Goal: Find specific page/section: Find specific page/section

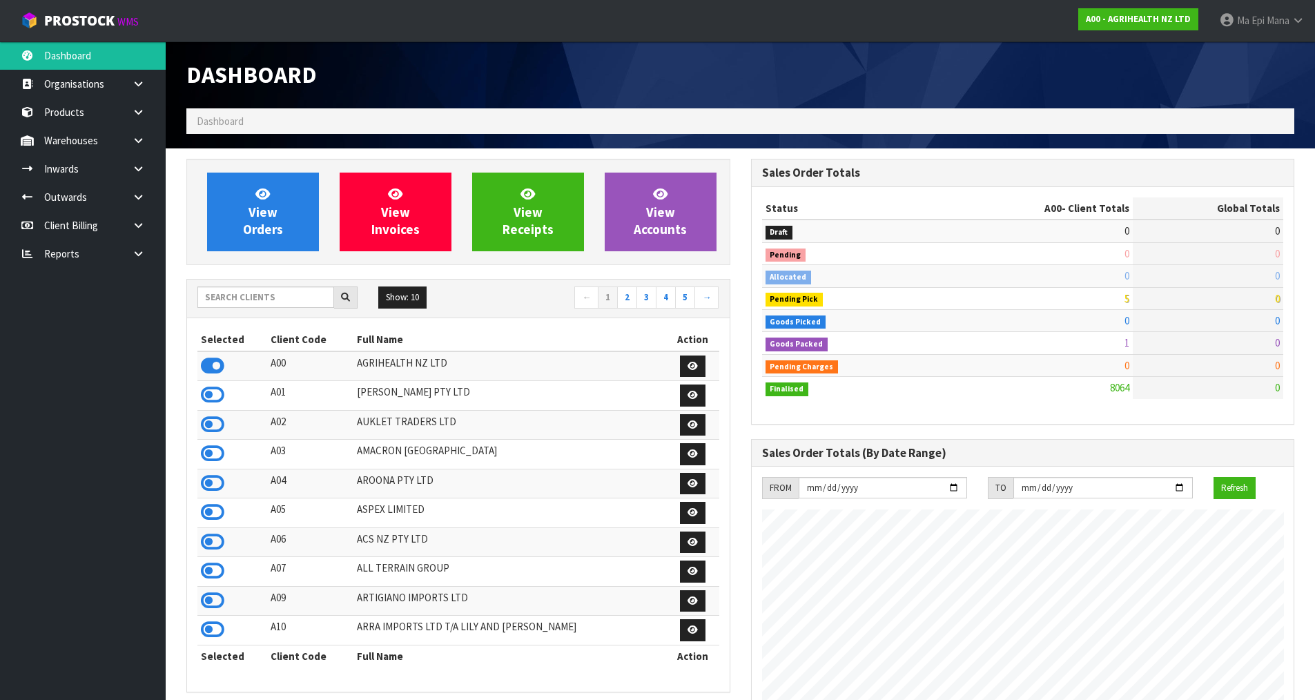
scroll to position [1046, 564]
click at [228, 302] on input "text" at bounding box center [265, 296] width 137 height 21
click at [259, 293] on input "text" at bounding box center [265, 296] width 137 height 21
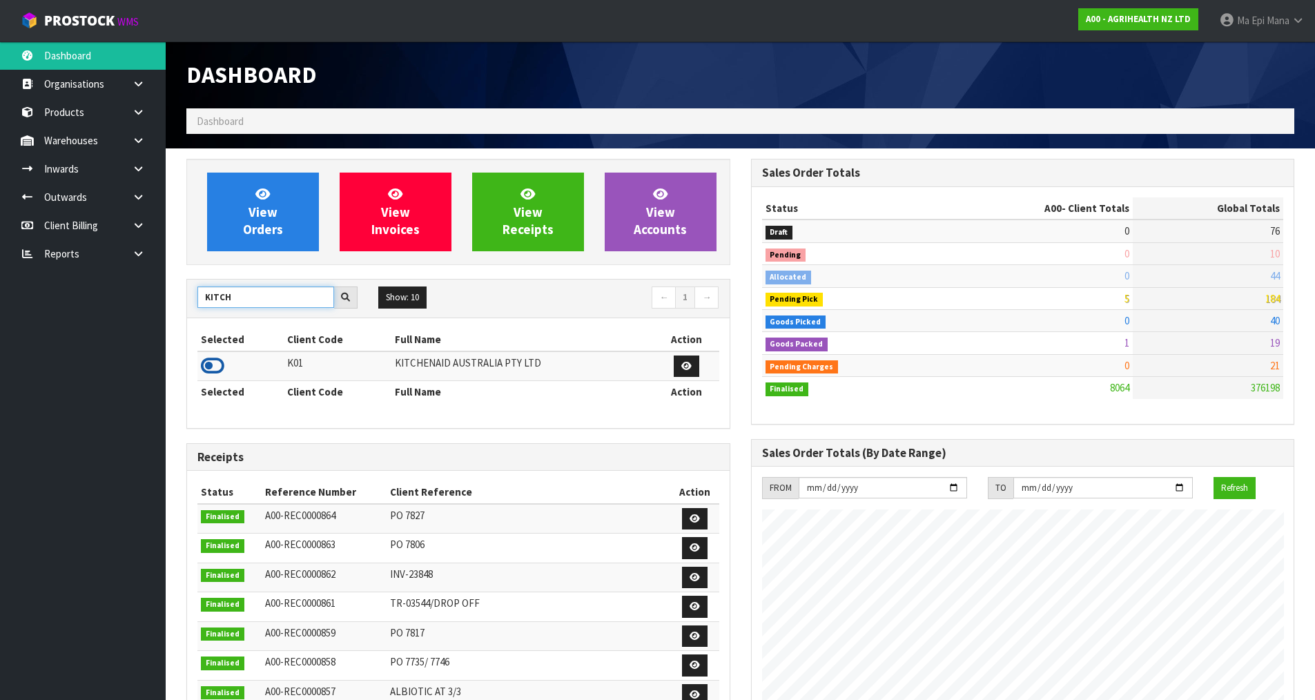
type input "KITCH"
click at [208, 363] on icon at bounding box center [212, 365] width 23 height 21
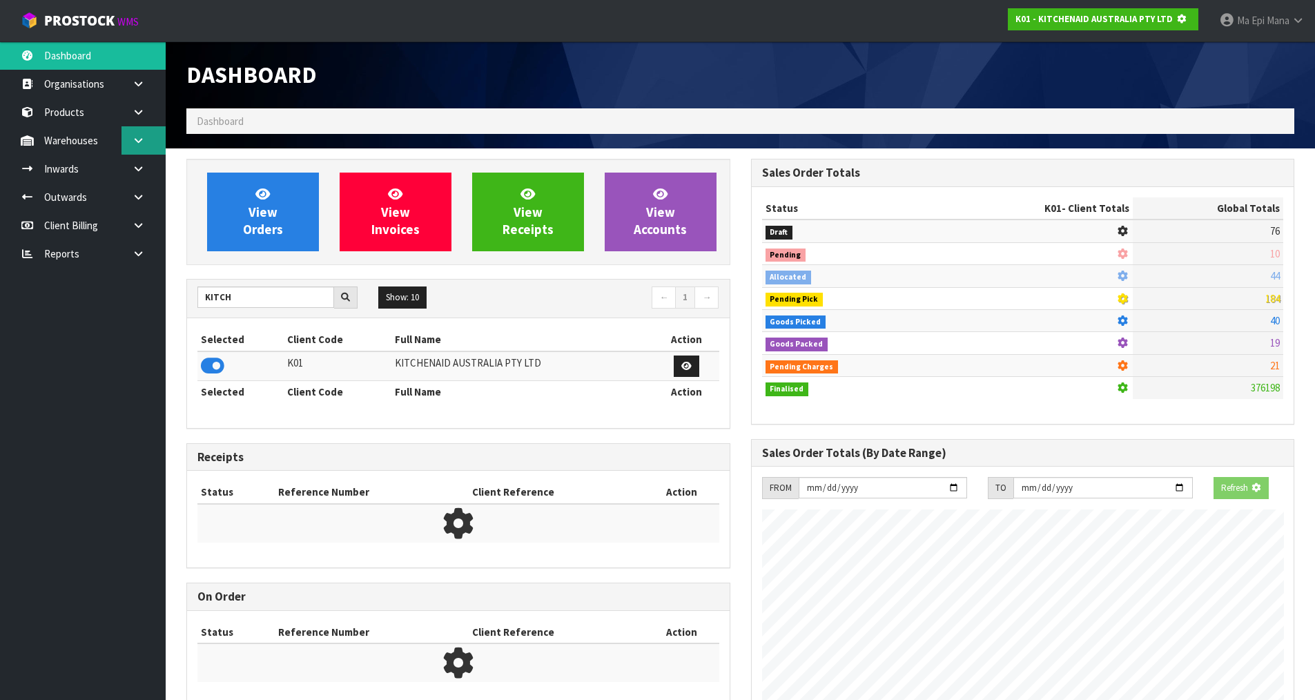
scroll to position [861, 564]
click at [139, 141] on icon at bounding box center [138, 140] width 13 height 10
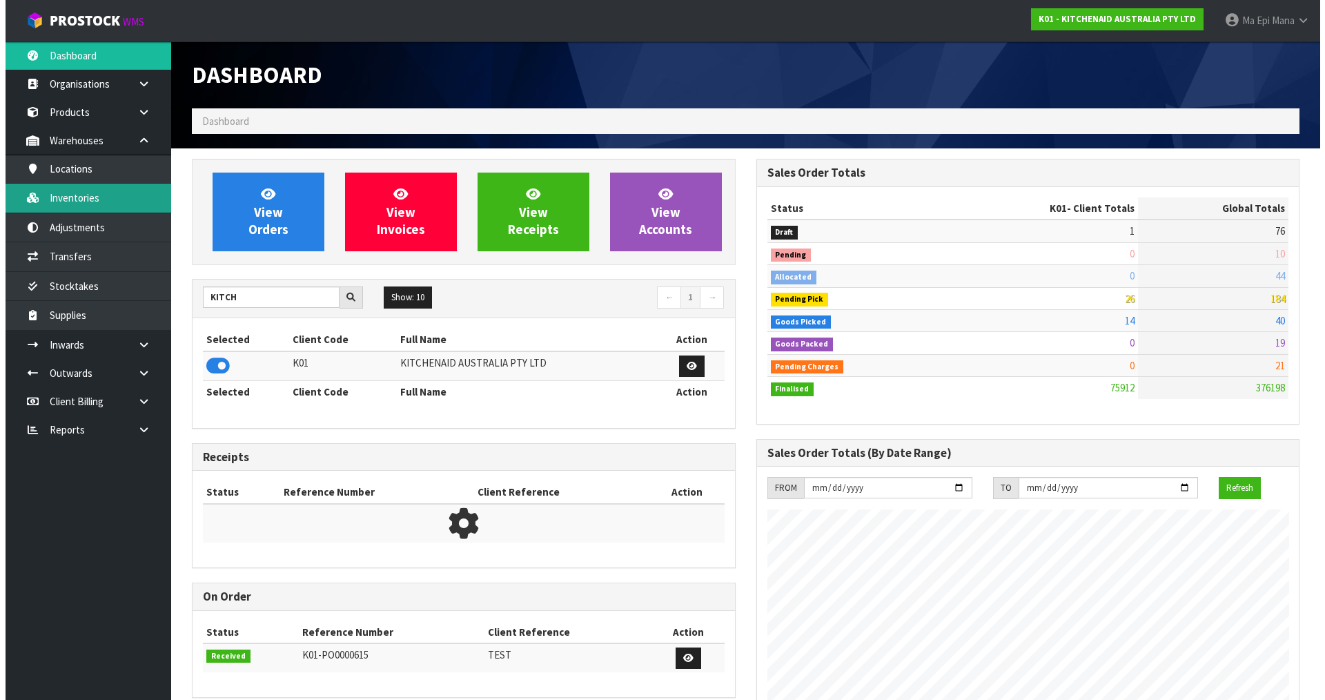
scroll to position [1046, 564]
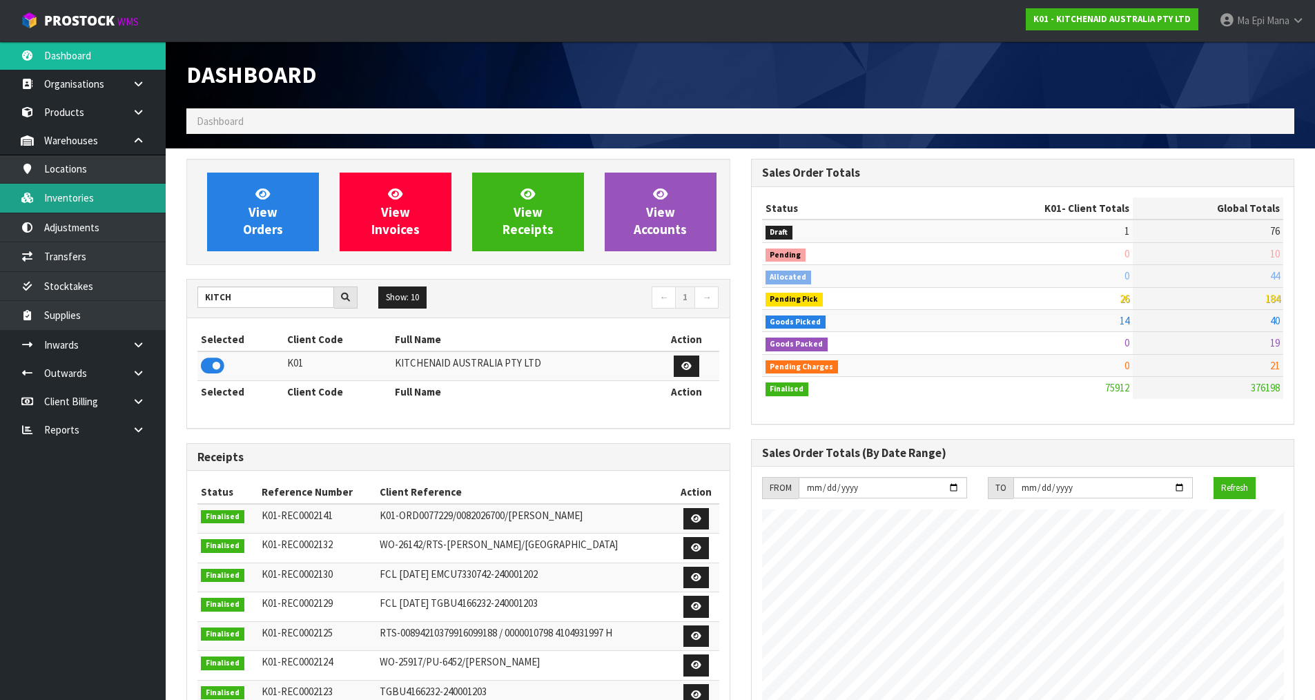
click at [90, 205] on link "Inventories" at bounding box center [83, 198] width 166 height 28
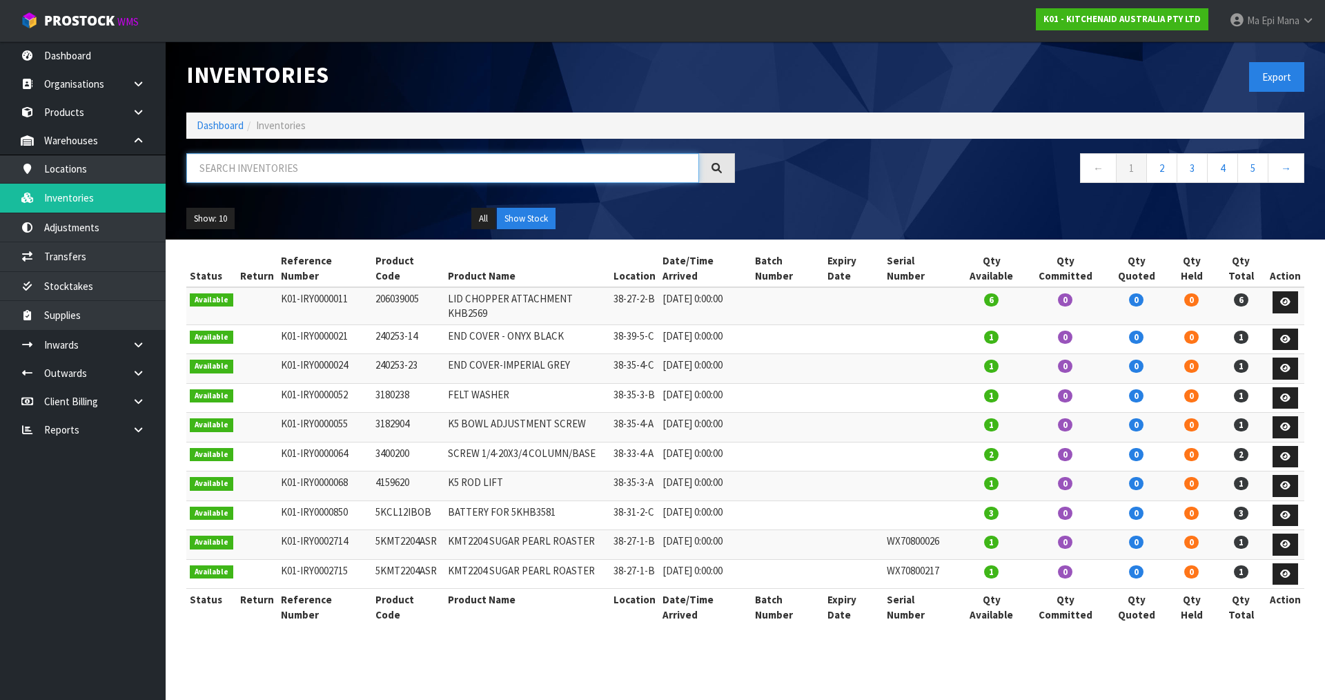
click at [353, 174] on input "text" at bounding box center [442, 168] width 513 height 30
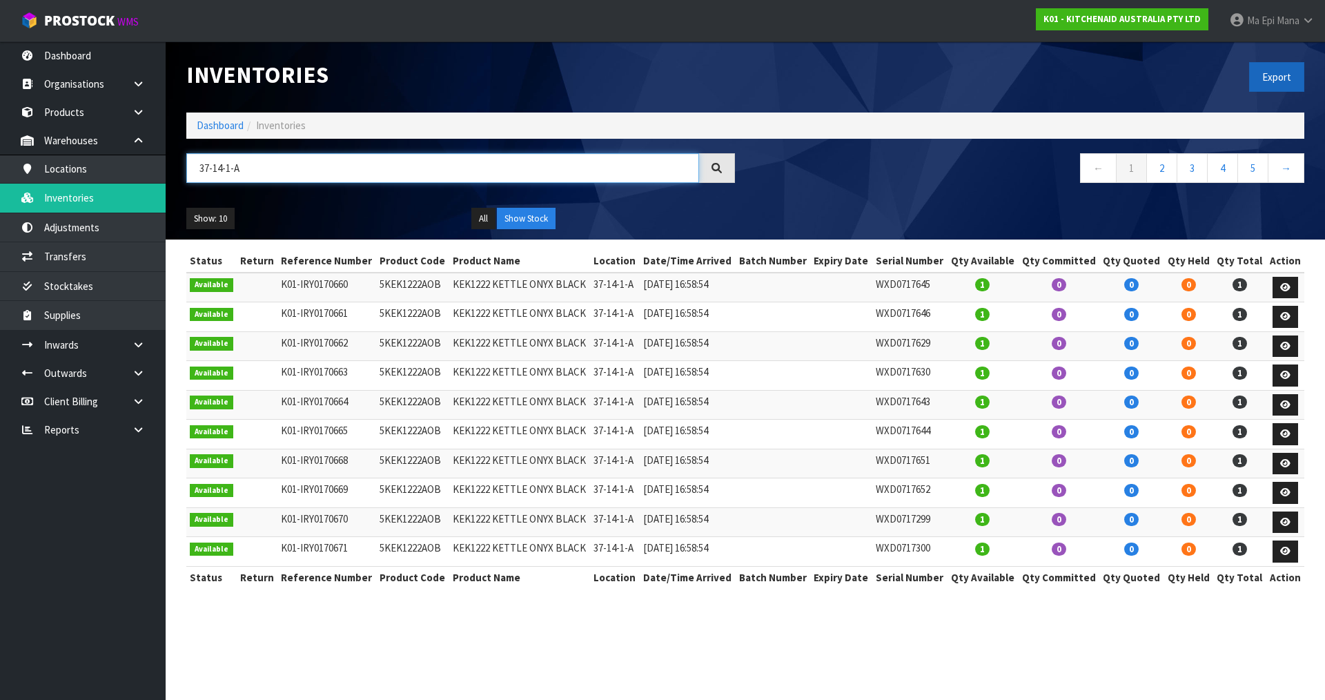
type input "37-14-1-A"
click at [1277, 84] on button "Export" at bounding box center [1276, 77] width 55 height 30
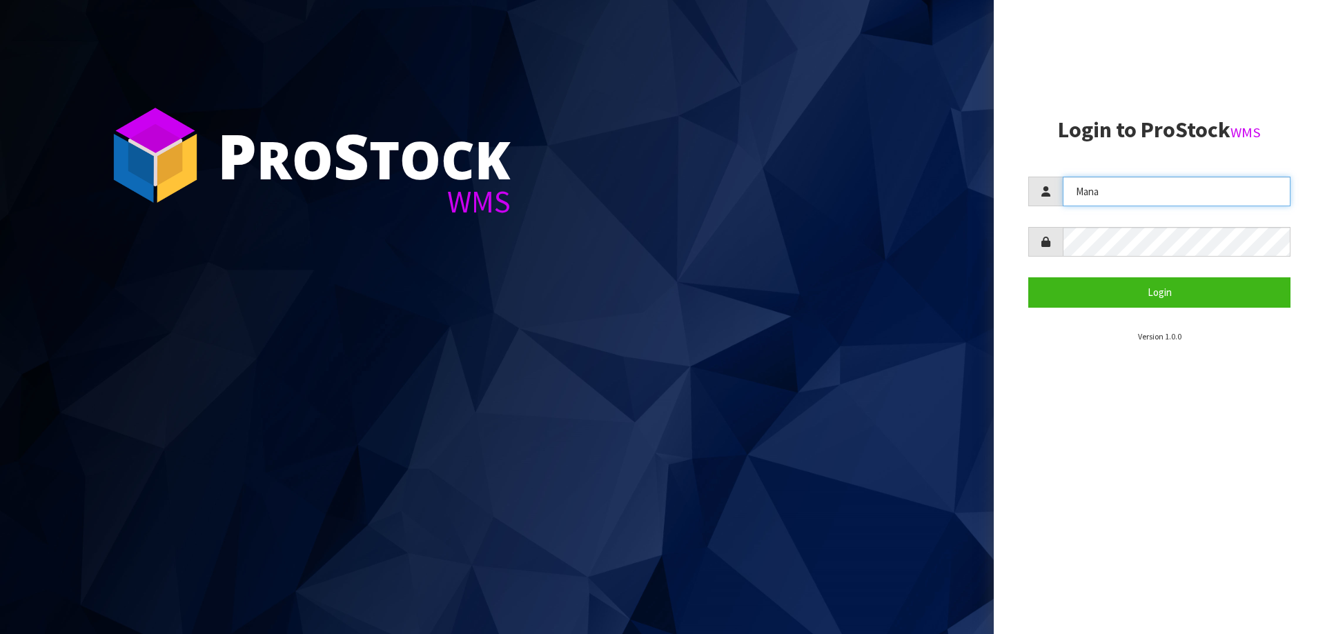
drag, startPoint x: 1170, startPoint y: 195, endPoint x: 837, endPoint y: 186, distance: 333.4
click at [773, 199] on div "P ro S tock WMS Login to ProStock WMS Mana Login Version 1.0.0" at bounding box center [662, 317] width 1325 height 634
type input "[PERSON_NAME]"
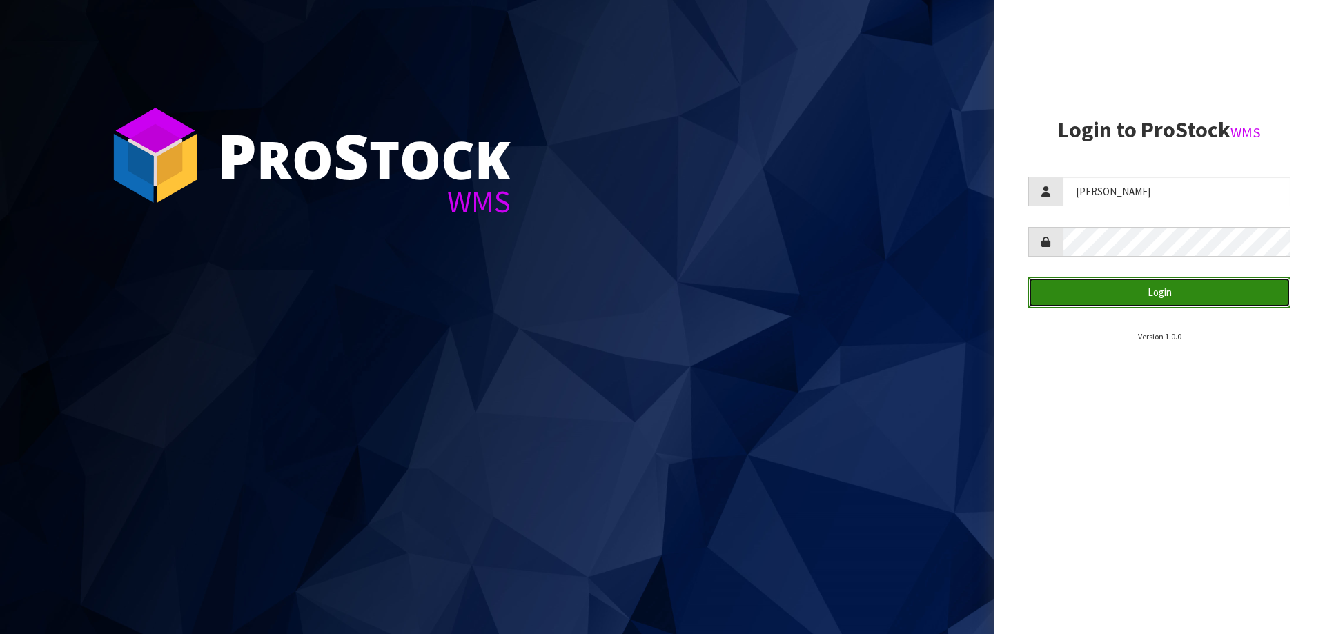
click at [1119, 291] on button "Login" at bounding box center [1159, 292] width 262 height 30
